Goal: Task Accomplishment & Management: Use online tool/utility

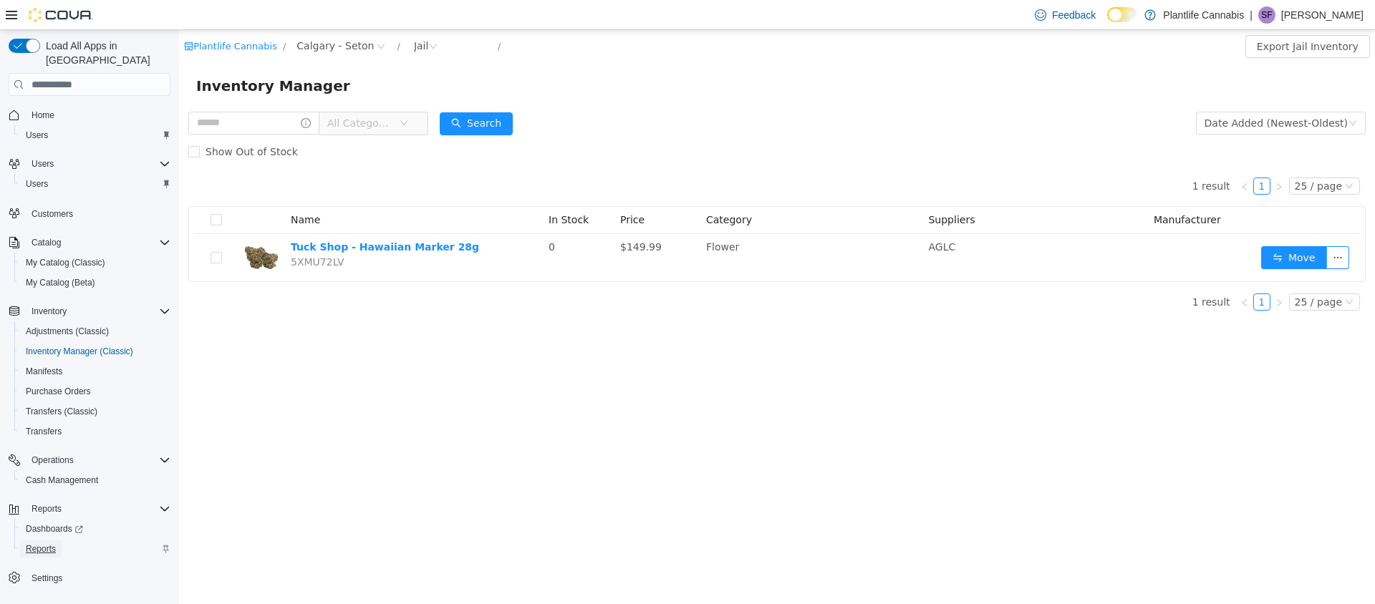
click at [42, 544] on span "Reports" at bounding box center [41, 549] width 30 height 11
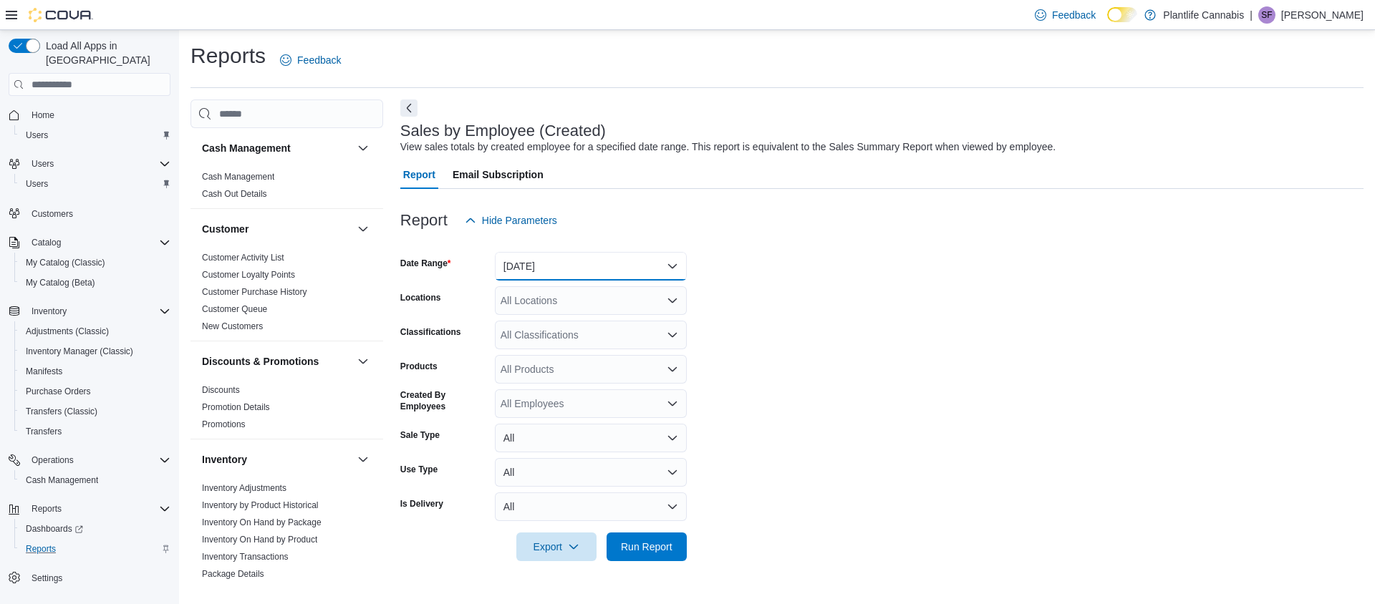
click at [529, 263] on button "[DATE]" at bounding box center [591, 266] width 192 height 29
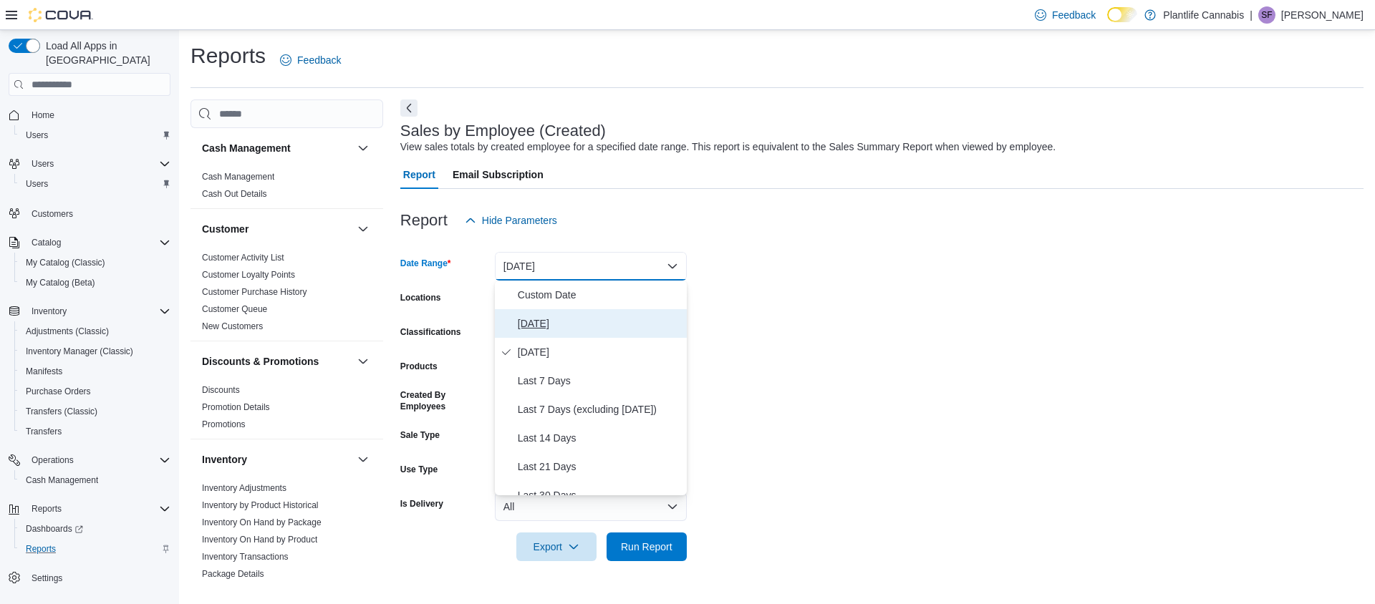
click at [527, 323] on span "[DATE]" at bounding box center [599, 323] width 163 height 17
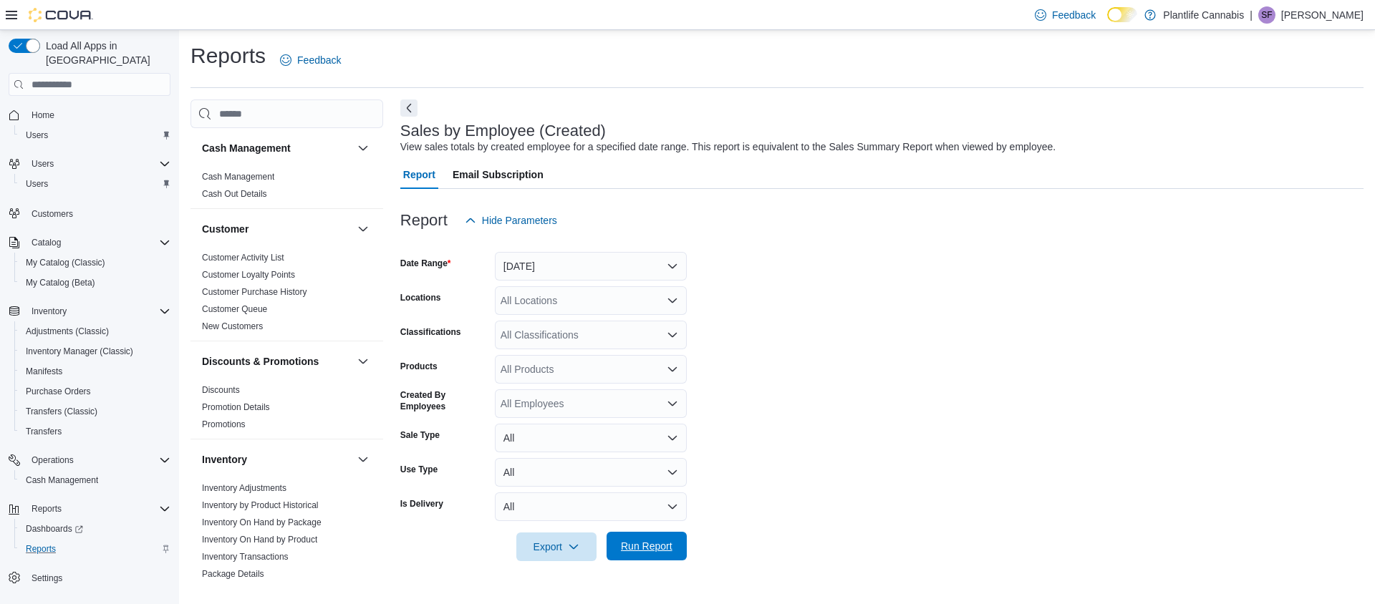
click at [666, 546] on span "Run Report" at bounding box center [647, 546] width 52 height 14
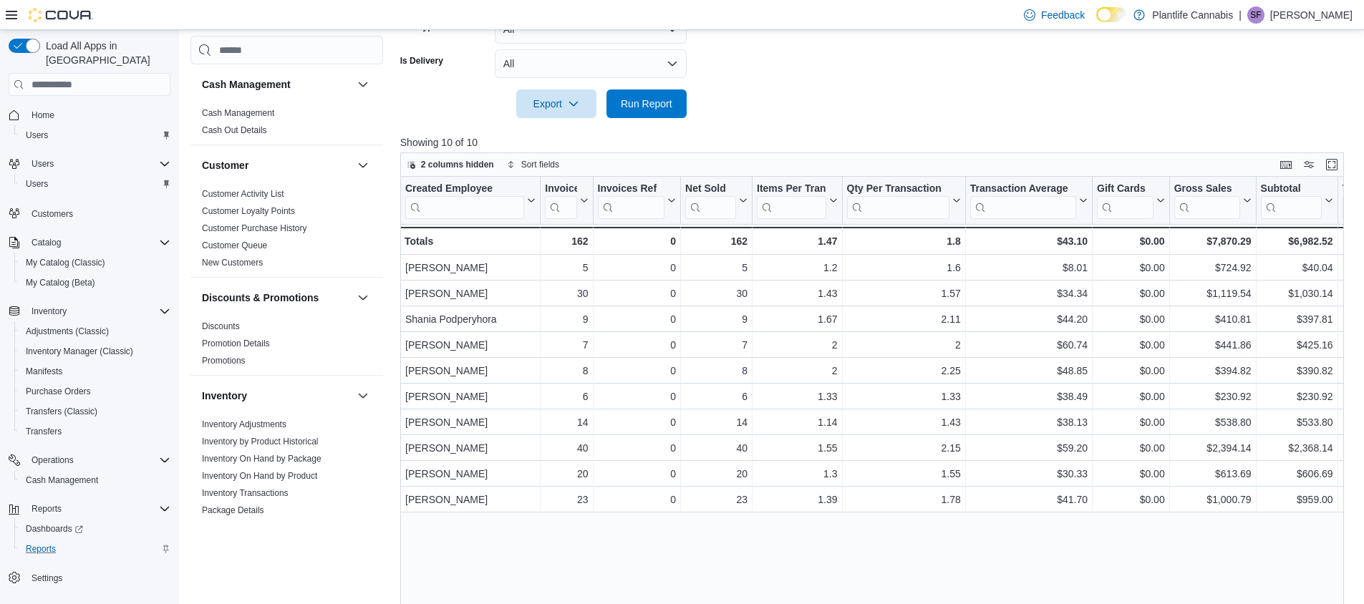
scroll to position [450, 0]
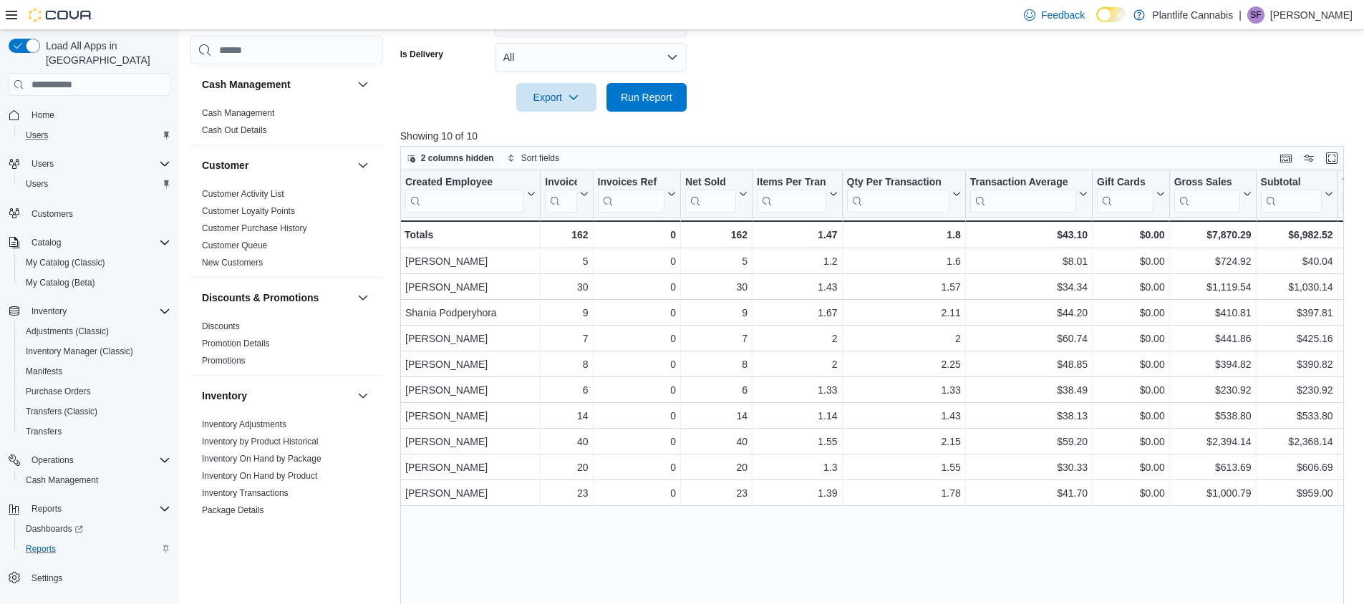
click at [85, 127] on div "Users" at bounding box center [95, 135] width 150 height 17
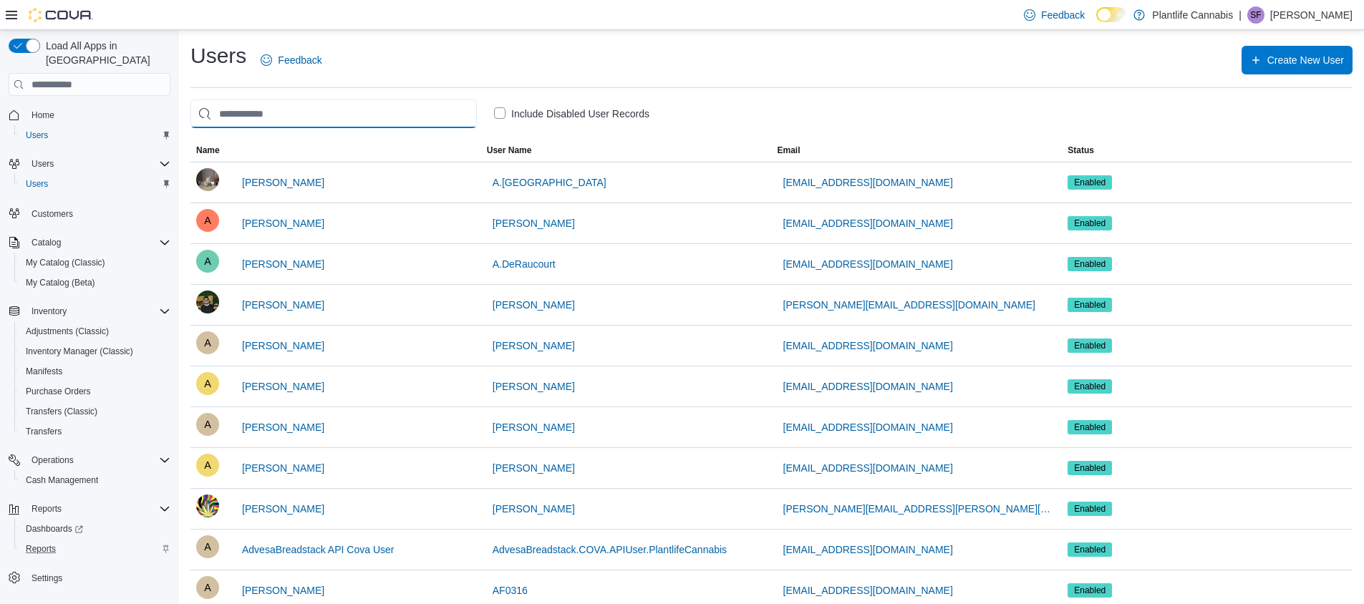
click at [302, 115] on input "search" at bounding box center [334, 114] width 286 height 29
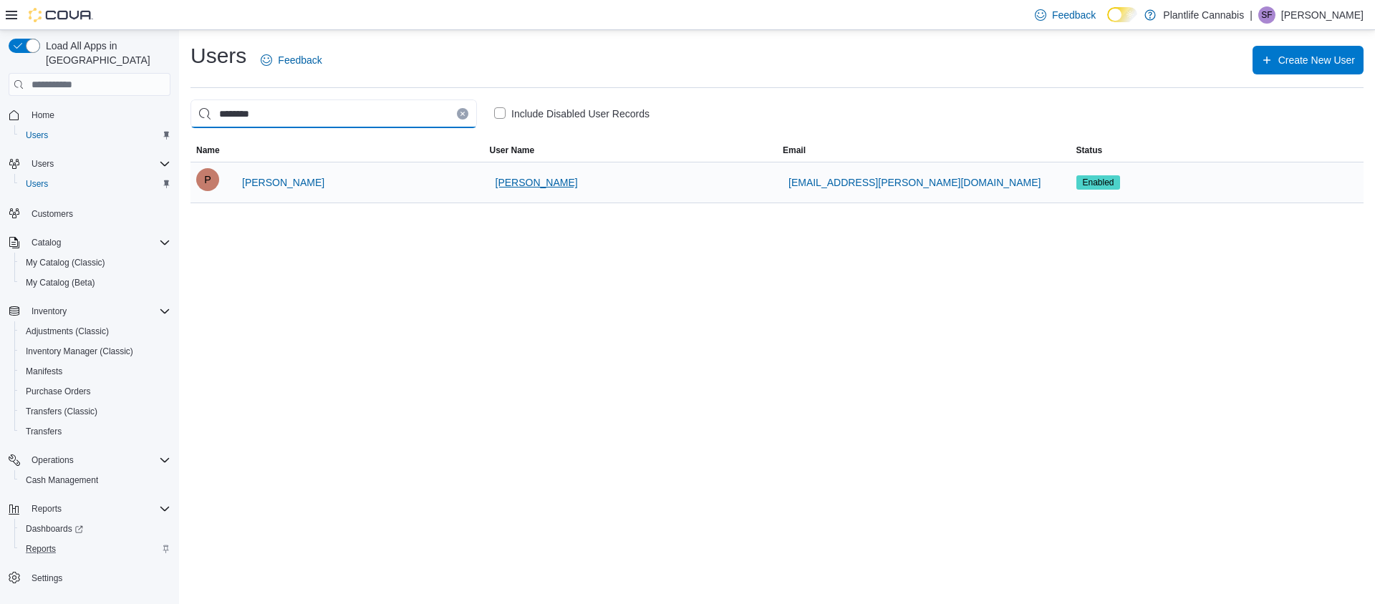
type input "********"
click at [508, 182] on span "[PERSON_NAME]" at bounding box center [537, 182] width 82 height 14
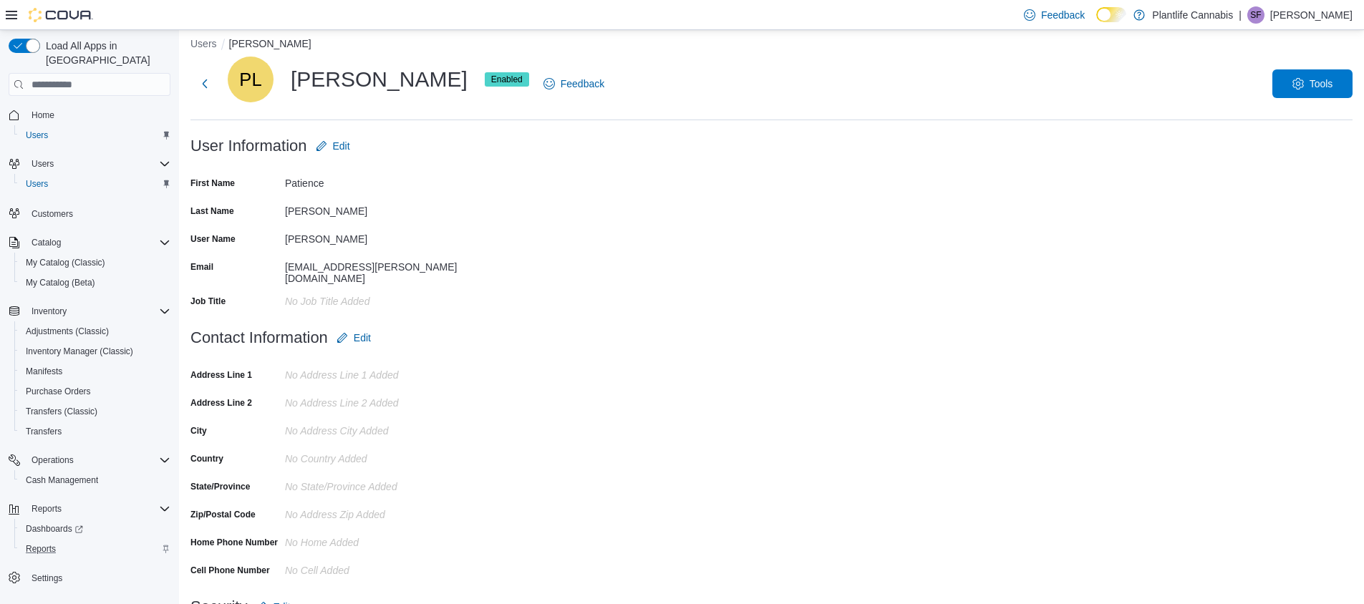
scroll to position [6, 0]
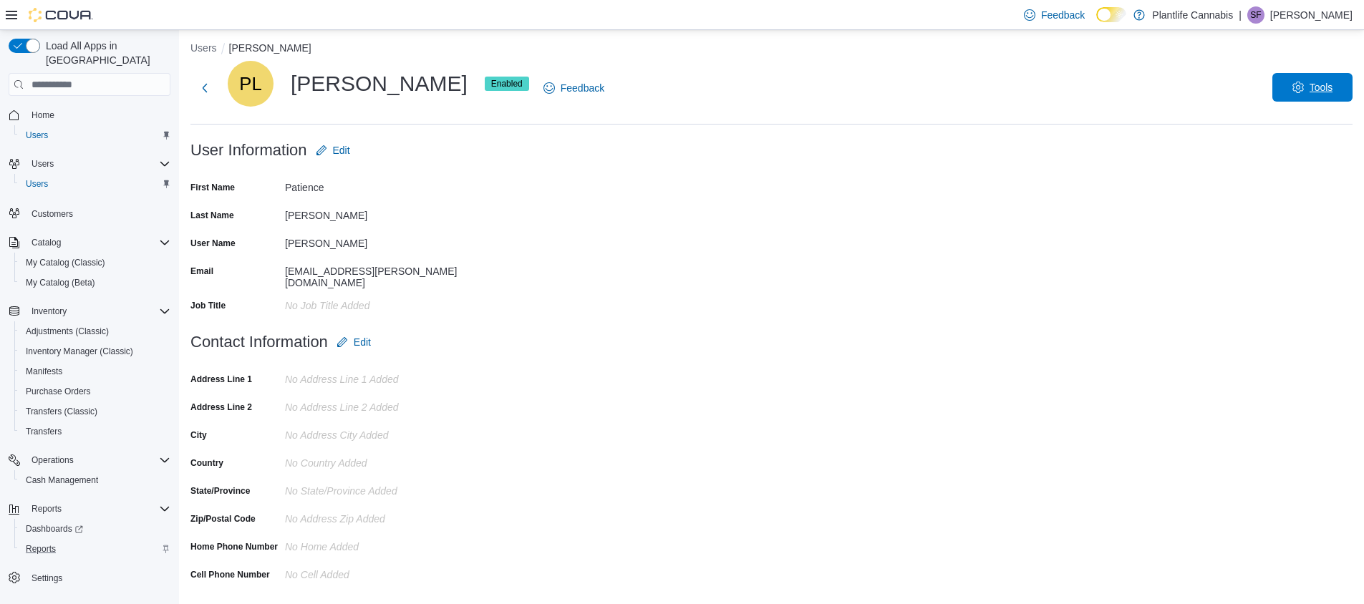
click at [1318, 89] on span "Tools" at bounding box center [1312, 87] width 63 height 29
click at [670, 272] on form "User Information Edit First Name [PERSON_NAME] Last Name [PERSON_NAME] User Nam…" at bounding box center [772, 232] width 1162 height 192
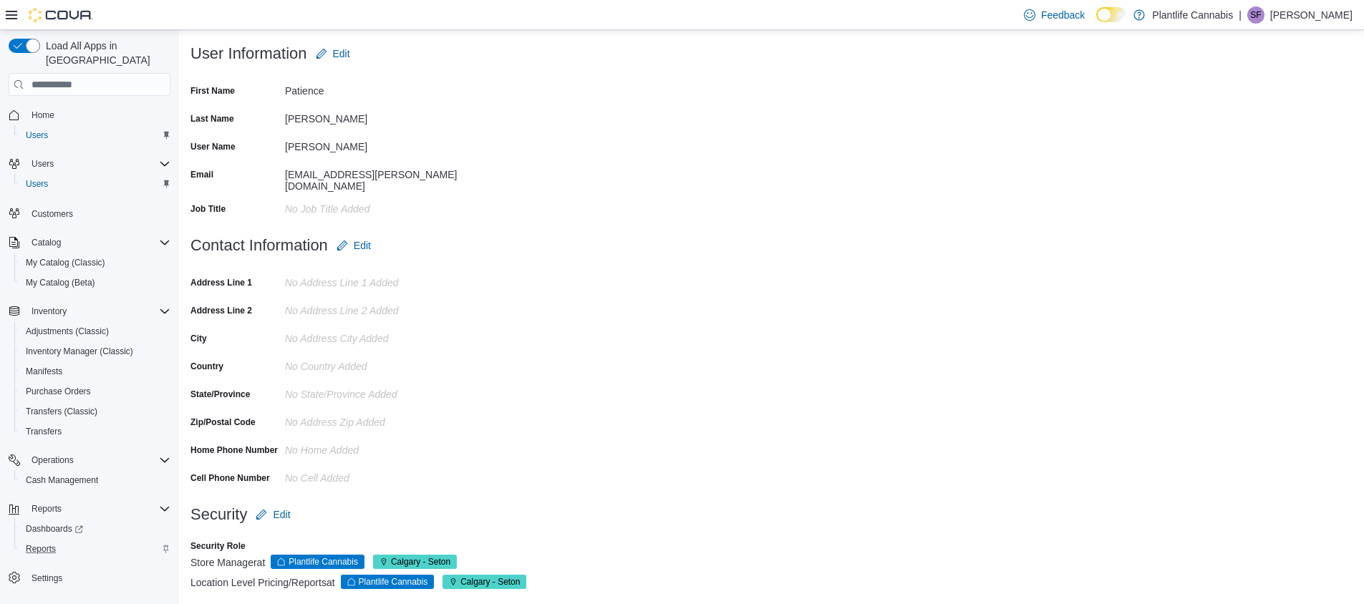
scroll to position [115, 0]
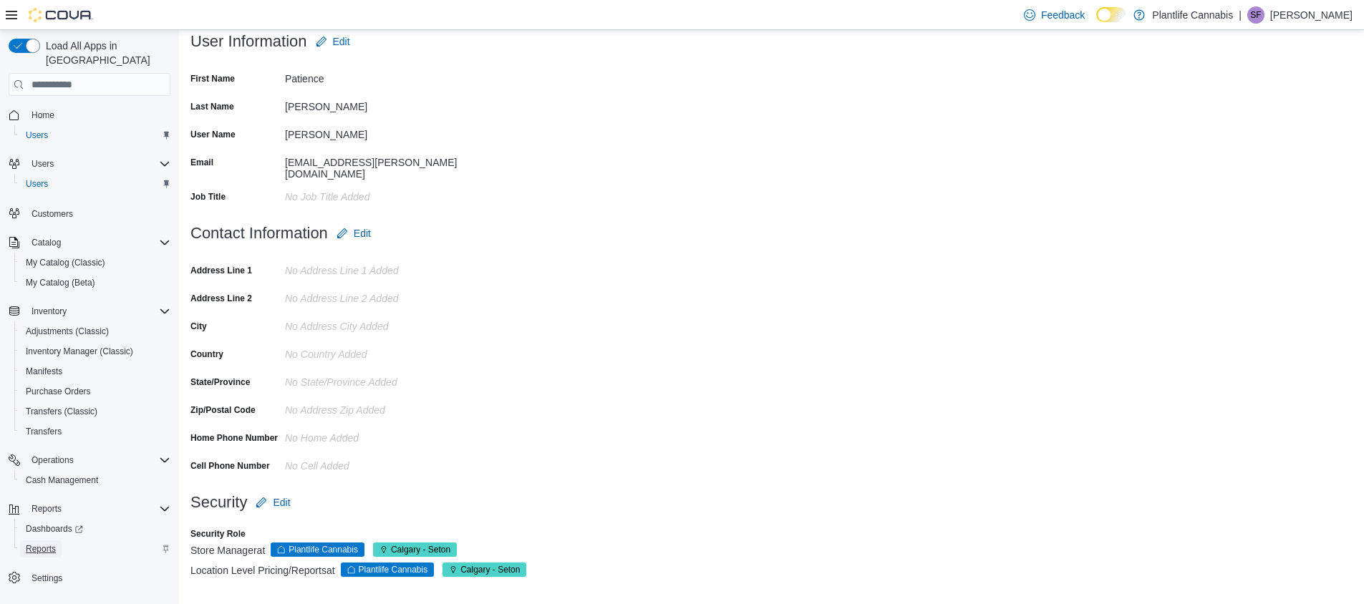
click at [42, 544] on span "Reports" at bounding box center [41, 549] width 30 height 11
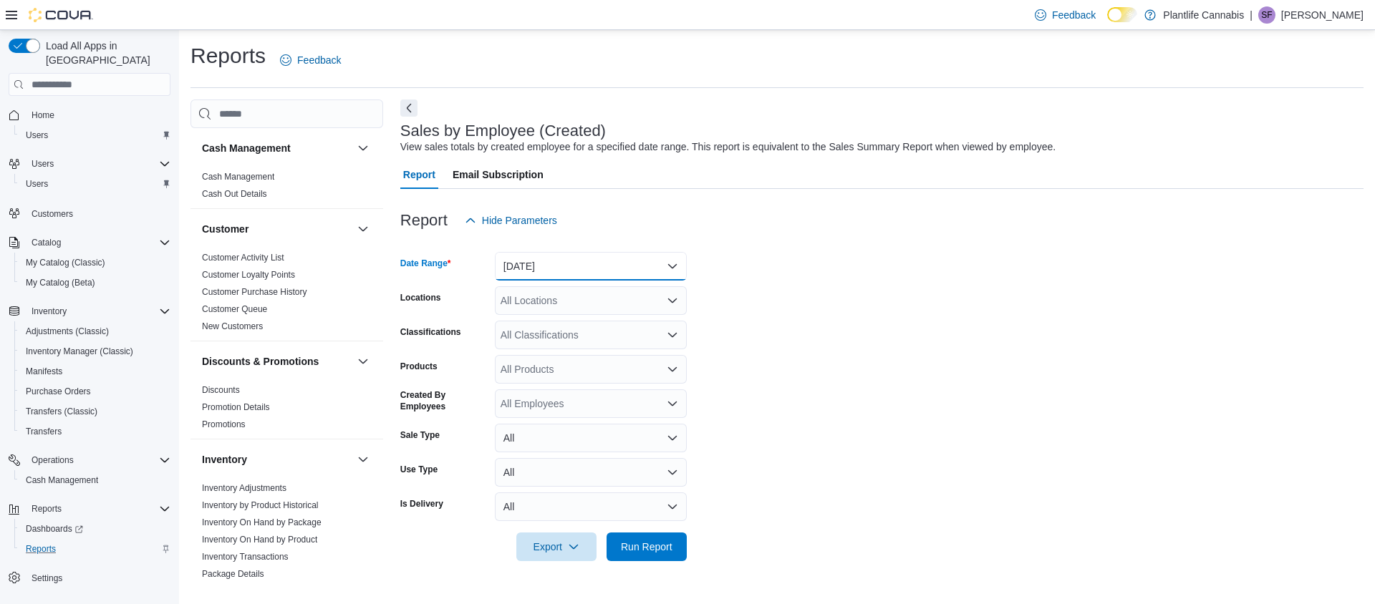
click at [582, 266] on button "[DATE]" at bounding box center [591, 266] width 192 height 29
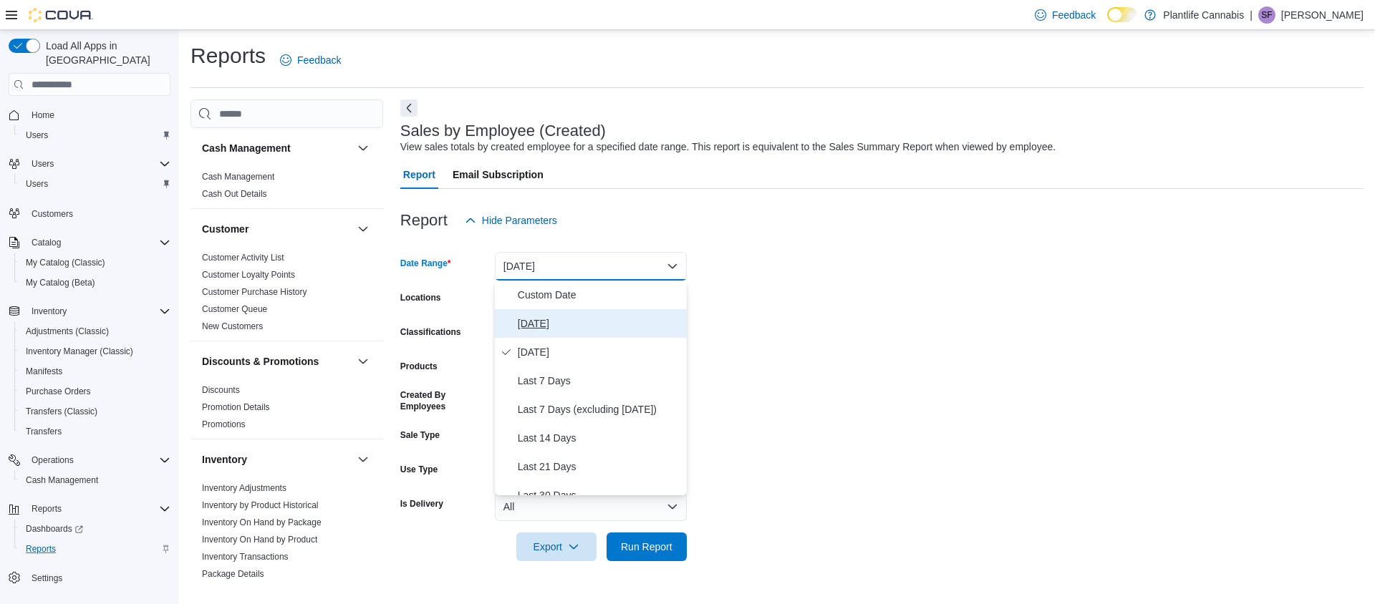
click at [534, 329] on span "[DATE]" at bounding box center [599, 323] width 163 height 17
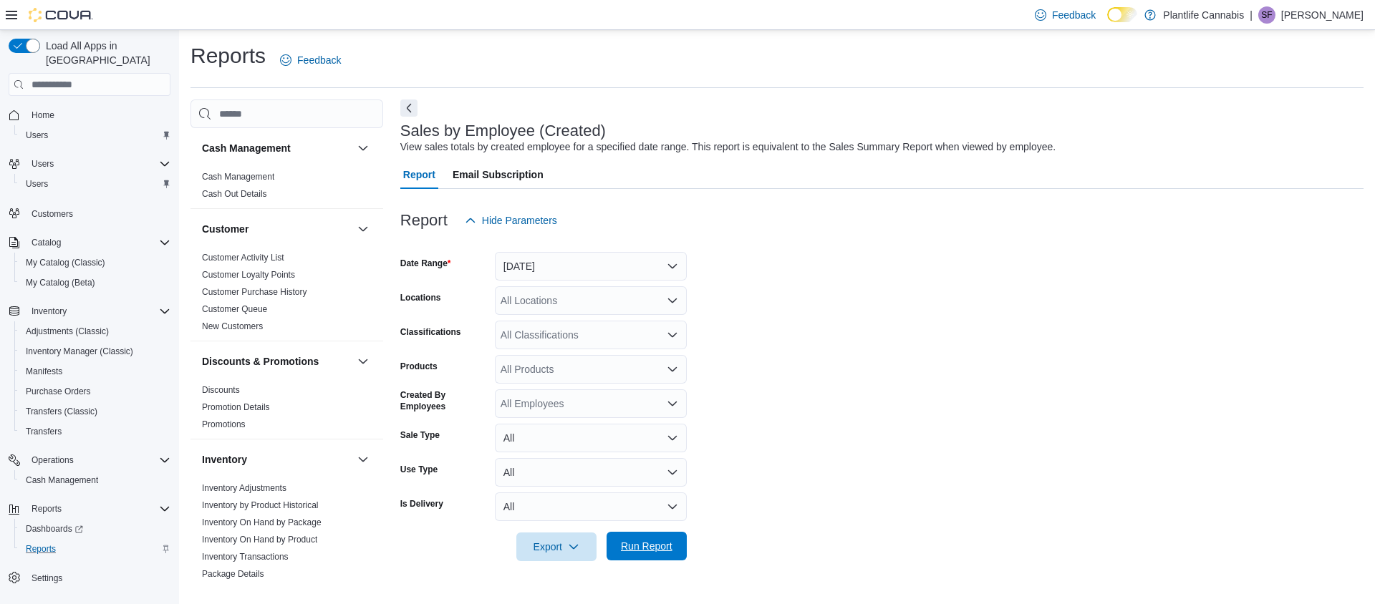
click at [656, 544] on span "Run Report" at bounding box center [647, 546] width 52 height 14
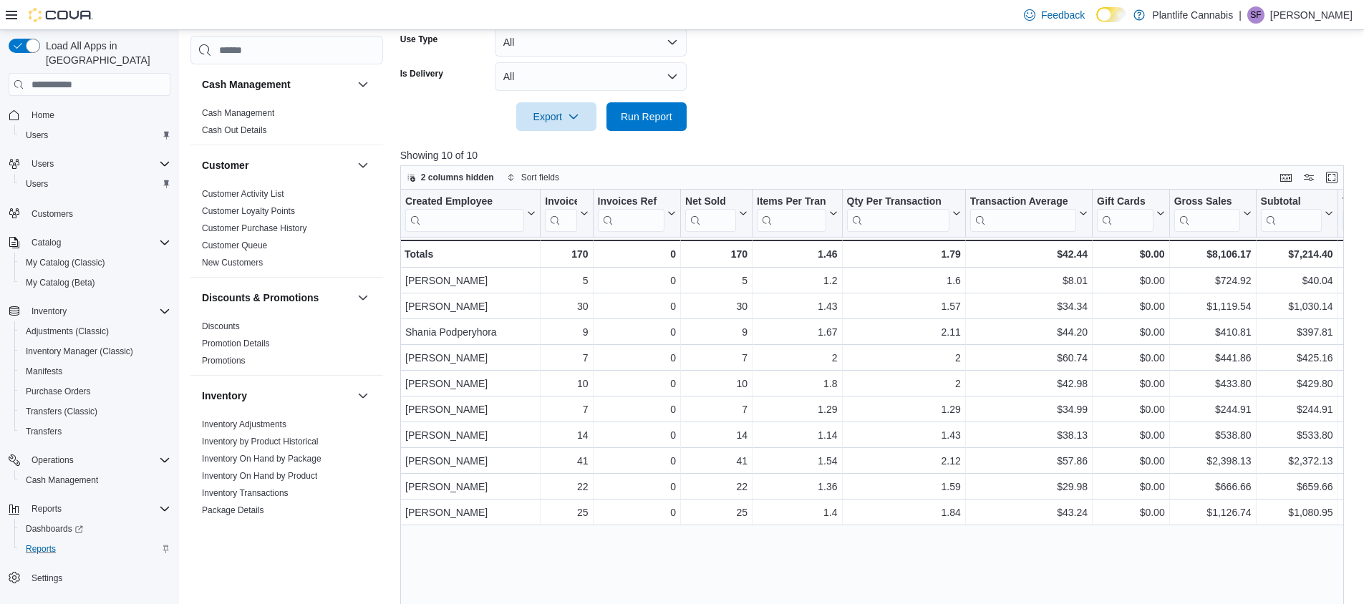
scroll to position [431, 0]
